Goal: Transaction & Acquisition: Purchase product/service

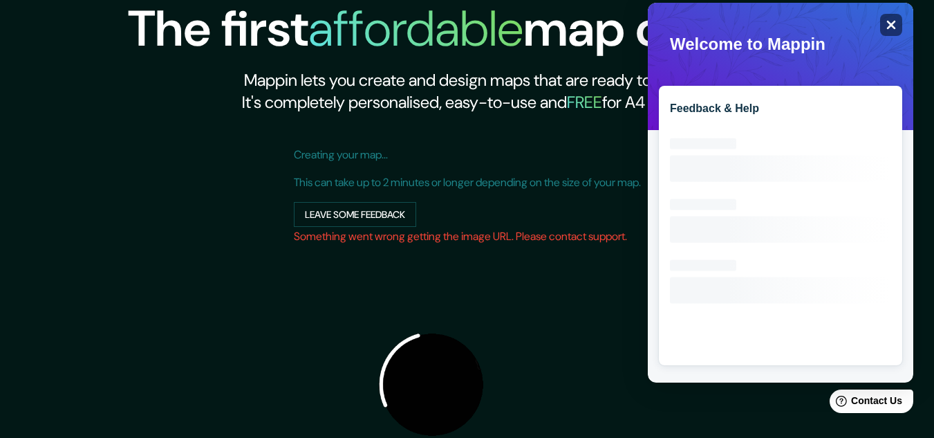
click at [896, 26] on icon "Close" at bounding box center [891, 24] width 10 height 10
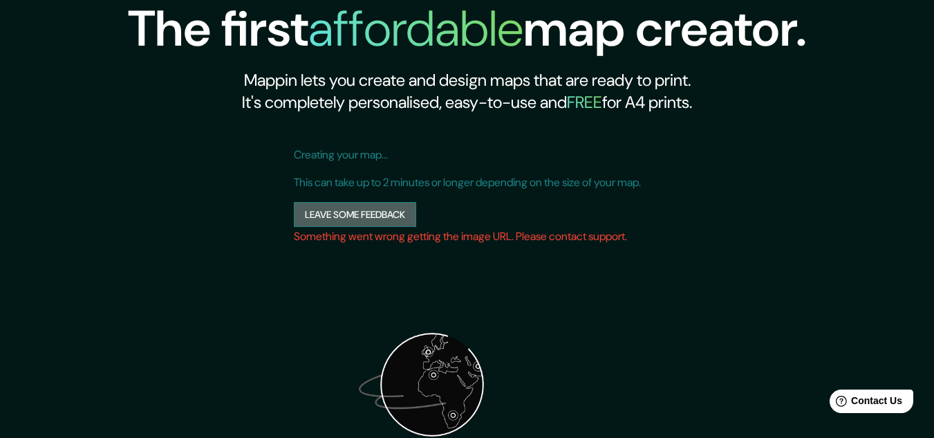
click at [333, 218] on button "Leave some feedback" at bounding box center [355, 215] width 122 height 26
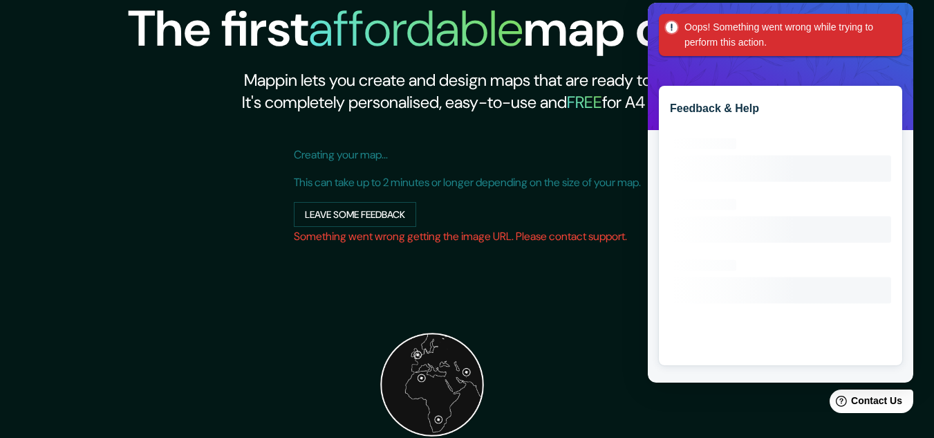
click at [887, 27] on div "Oops! Something went wrong while trying to perform this action." at bounding box center [780, 35] width 243 height 42
click at [538, 313] on img at bounding box center [432, 384] width 277 height 277
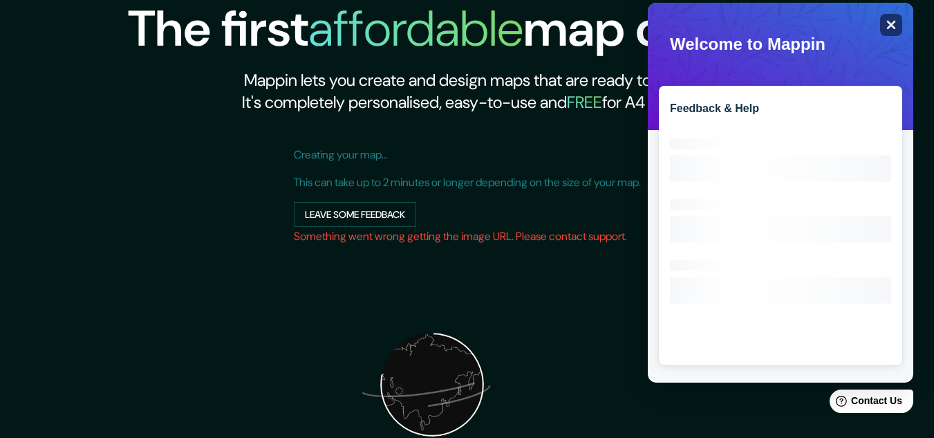
click at [887, 26] on icon "Close" at bounding box center [891, 24] width 10 height 10
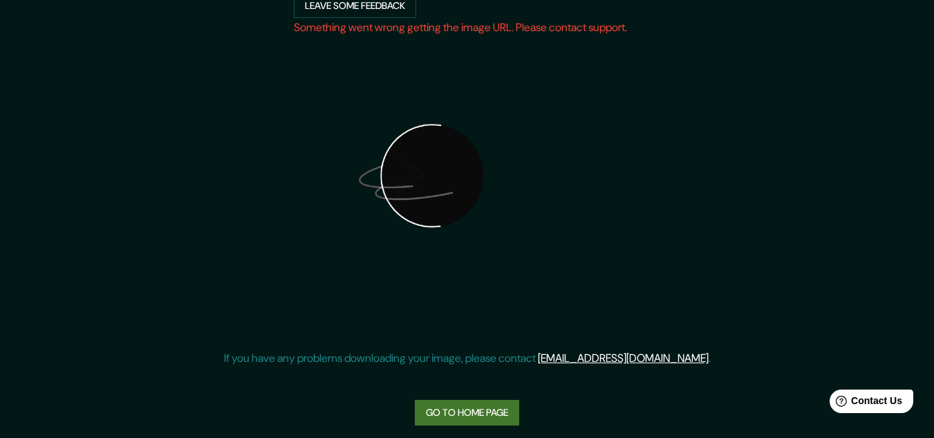
scroll to position [219, 0]
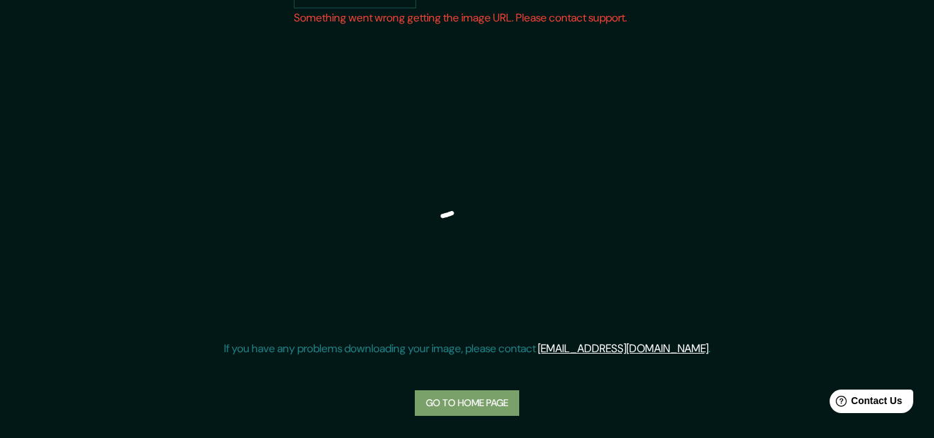
click at [489, 407] on link "Go to home page" at bounding box center [467, 403] width 104 height 26
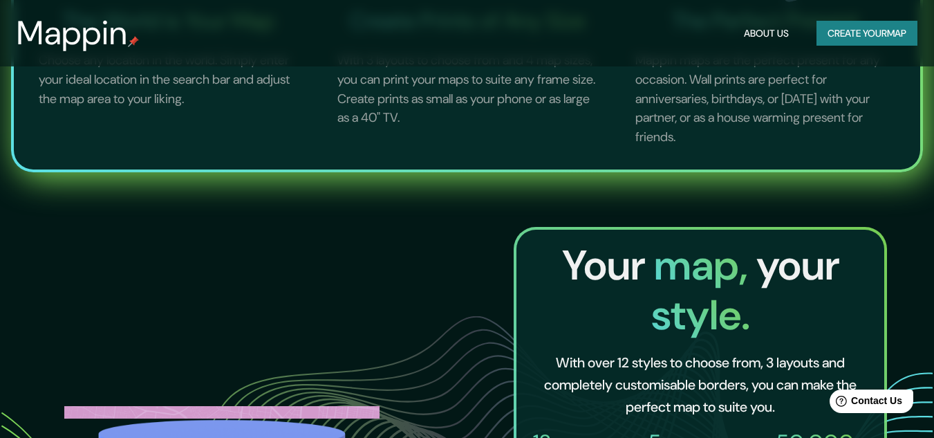
scroll to position [484, 0]
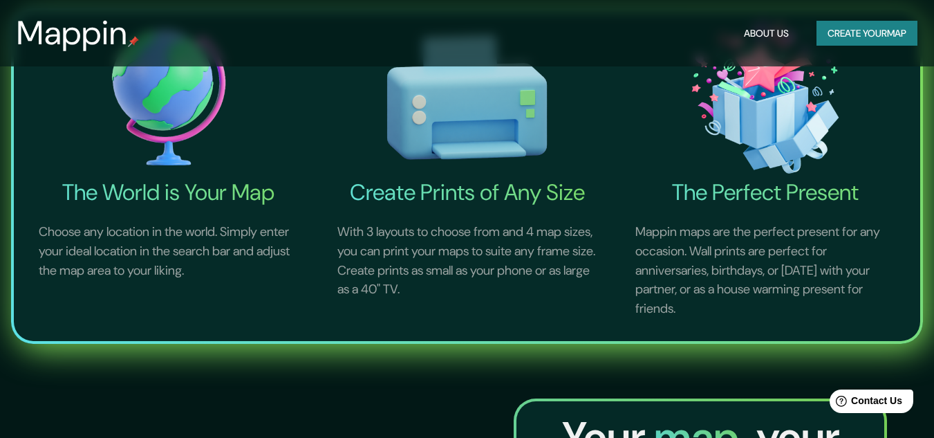
click at [861, 37] on button "Create your map" at bounding box center [867, 34] width 101 height 26
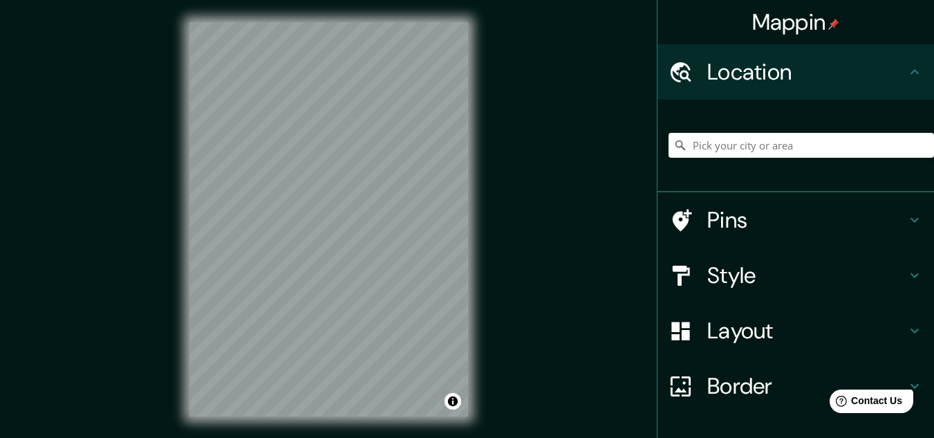
click at [248, 437] on html "Mappin Location Pins Style Layout Border Choose a border. Hint : you can make l…" at bounding box center [467, 219] width 934 height 438
click at [379, 437] on div "© Mapbox © OpenStreetMap Improve this map" at bounding box center [328, 219] width 323 height 438
click at [739, 147] on input "Pick your city or area" at bounding box center [802, 145] width 266 height 25
click at [891, 147] on input "Provincia de Santiago del Estero, Argentina" at bounding box center [802, 145] width 266 height 25
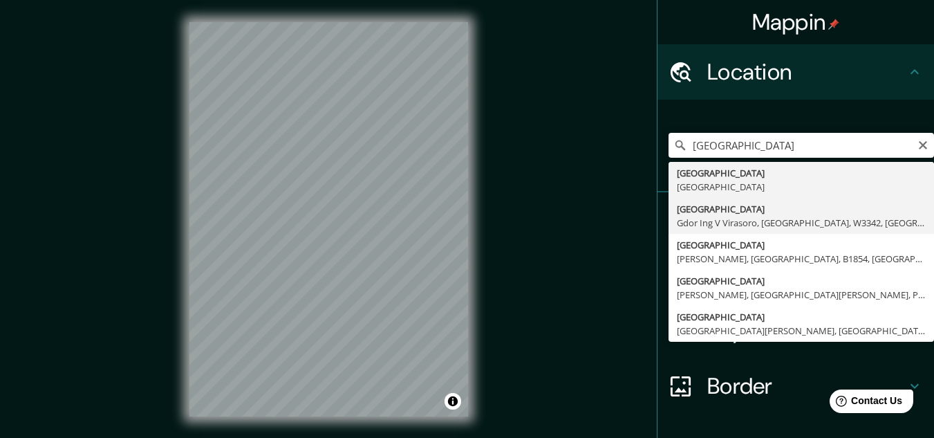
type input "Santiago Del Estero, Gdor Ing V Virasoro, Provincia de Corrientes, W3342, Argen…"
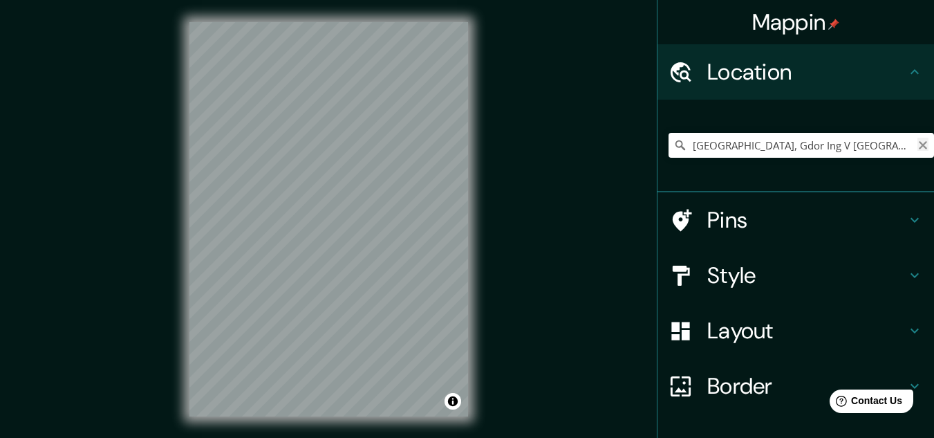
click at [918, 145] on icon "Clear" at bounding box center [923, 145] width 11 height 11
click at [801, 151] on input "Pick your city or area" at bounding box center [802, 145] width 266 height 25
type input "Santiago del Estero, Provincia de Santiago del Estero, Argentina"
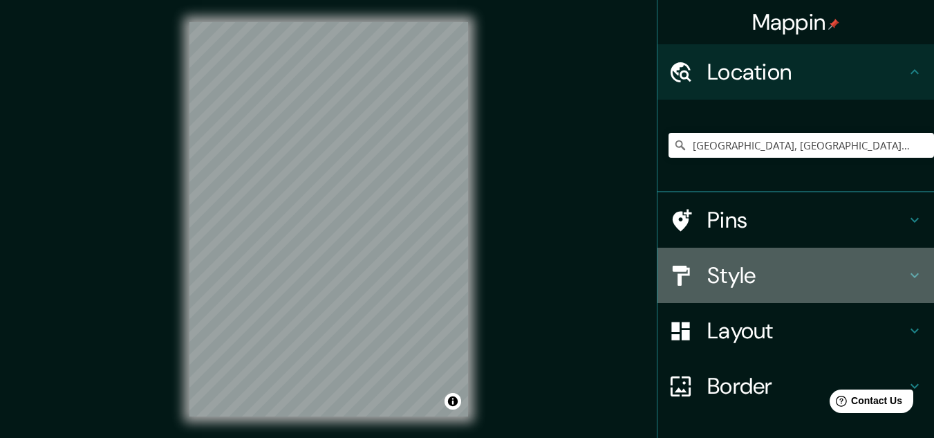
click at [772, 278] on h4 "Style" at bounding box center [806, 275] width 199 height 28
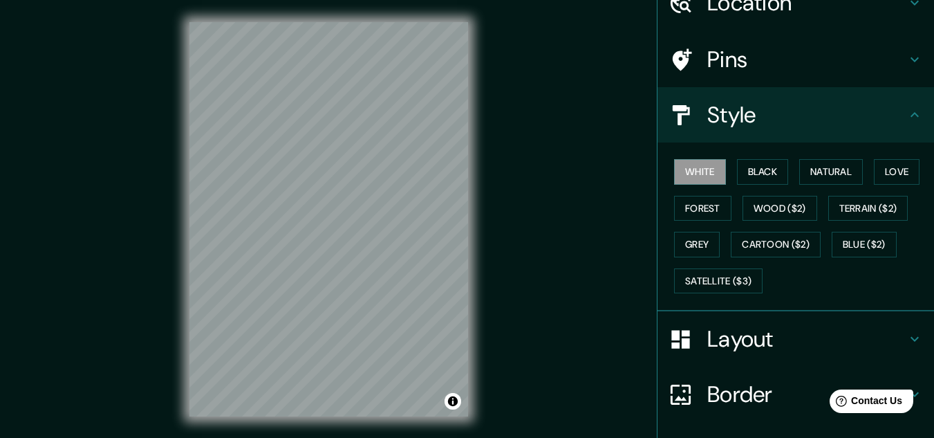
click at [738, 333] on h4 "Layout" at bounding box center [806, 339] width 199 height 28
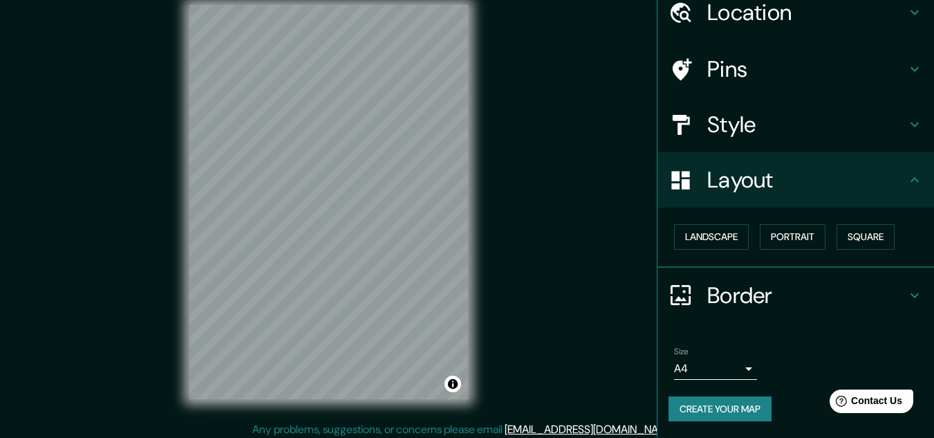
scroll to position [23, 0]
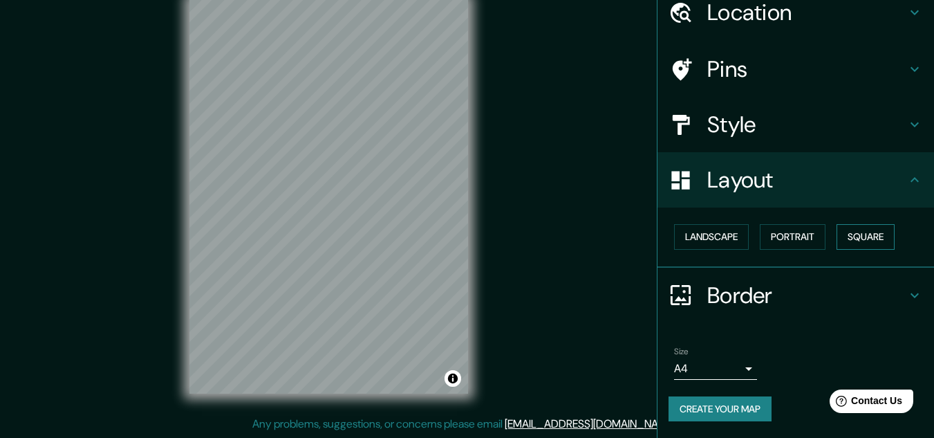
click at [842, 232] on button "Square" at bounding box center [866, 237] width 58 height 26
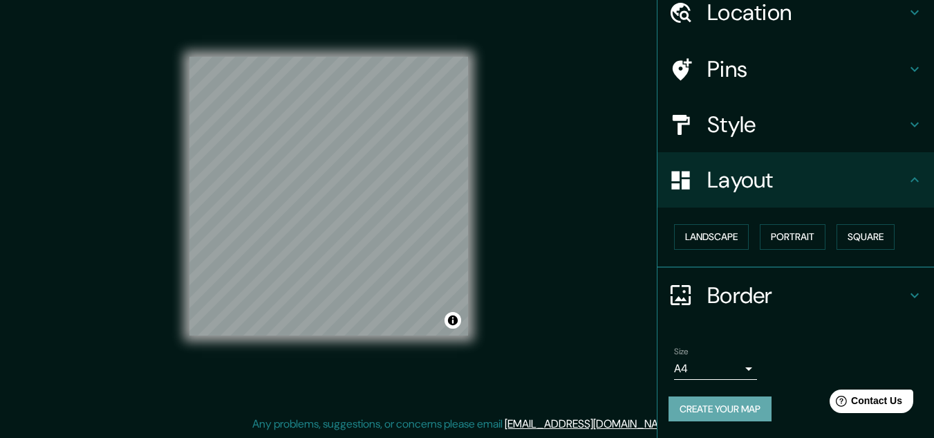
click at [705, 405] on button "Create your map" at bounding box center [720, 409] width 103 height 26
